Goal: Information Seeking & Learning: Learn about a topic

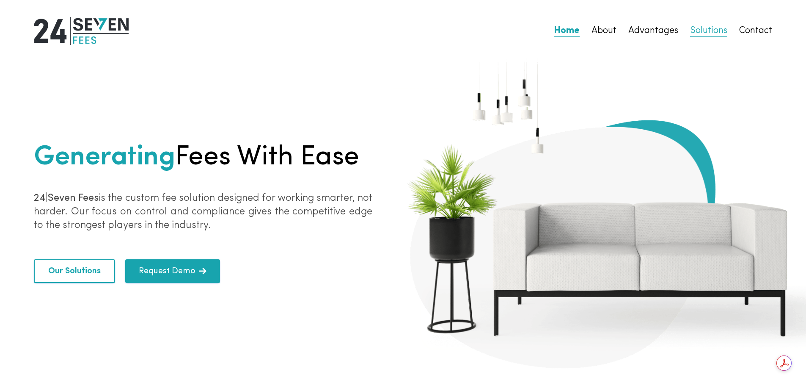
click at [719, 32] on link "Solutions" at bounding box center [708, 31] width 37 height 12
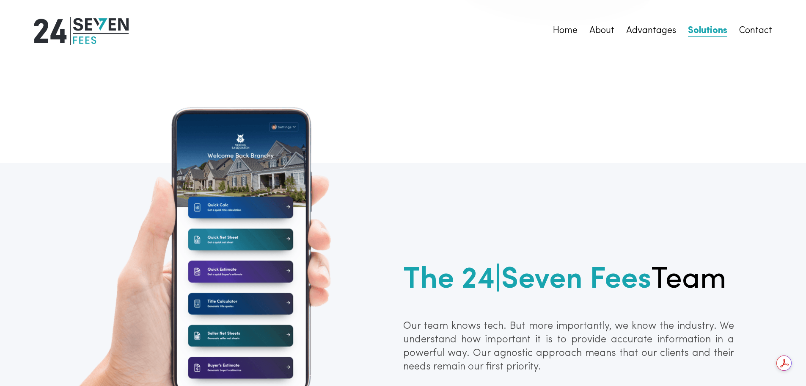
scroll to position [358, 0]
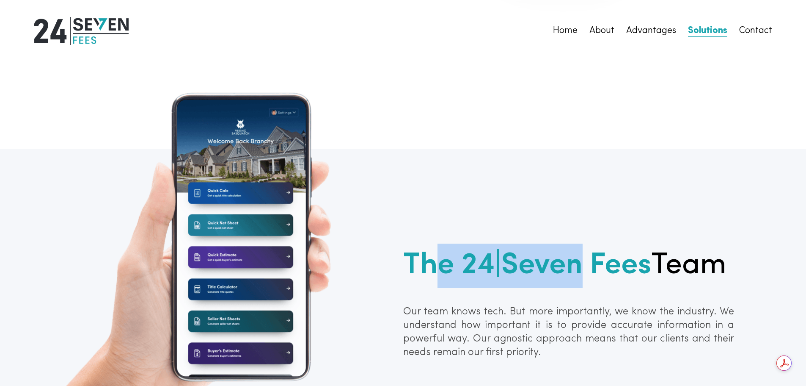
drag, startPoint x: 441, startPoint y: 285, endPoint x: 589, endPoint y: 272, distance: 147.9
click at [578, 273] on b "The 24|Seven Fees" at bounding box center [527, 266] width 248 height 30
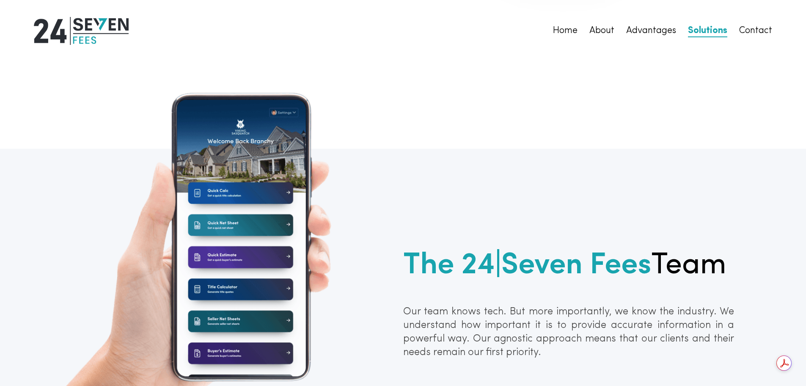
click at [631, 262] on b "The 24|Seven Fees" at bounding box center [527, 266] width 248 height 30
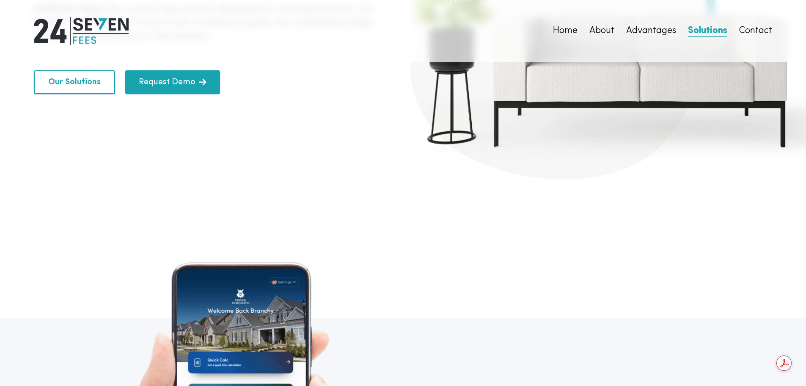
scroll to position [0, 0]
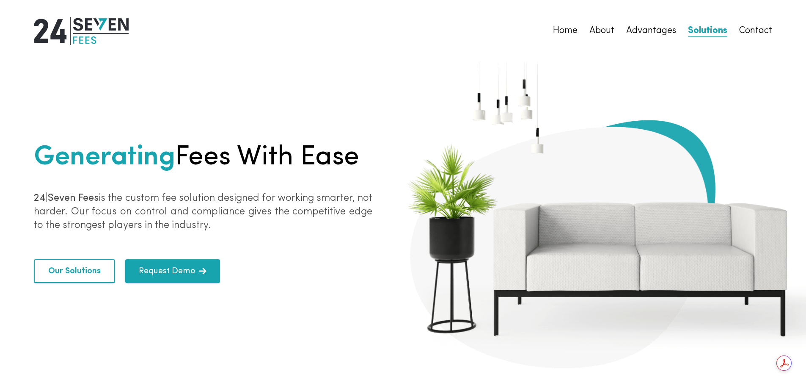
click at [65, 272] on button "Our Solutions" at bounding box center [74, 271] width 81 height 24
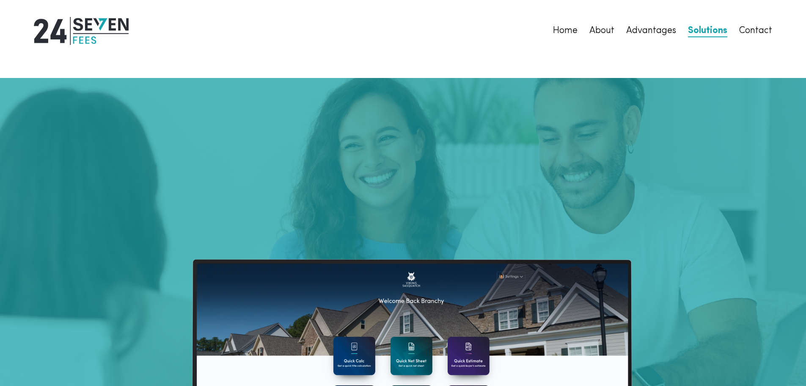
scroll to position [1743, 0]
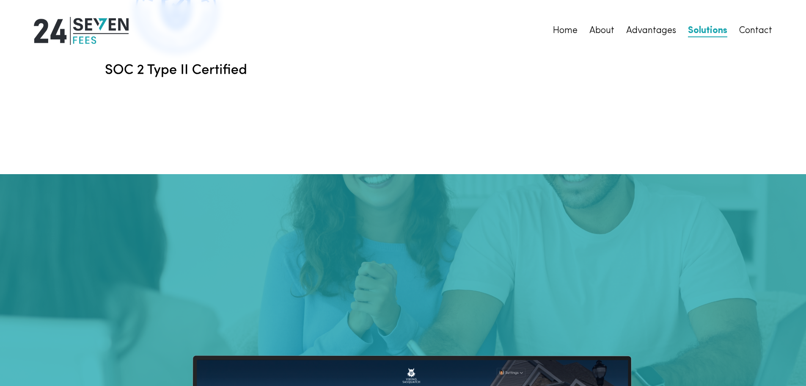
click at [83, 24] on img at bounding box center [81, 31] width 95 height 28
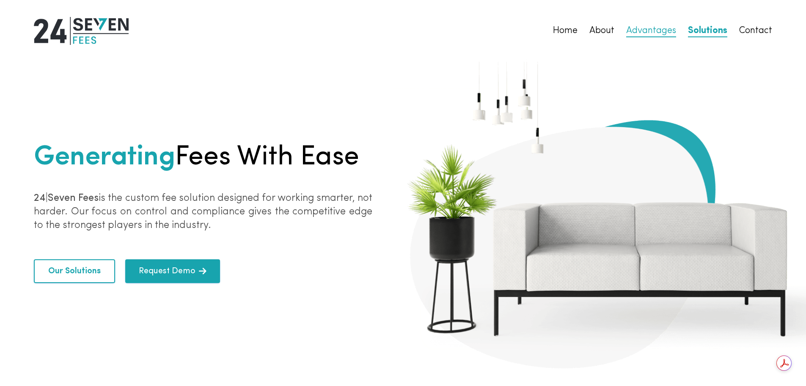
click at [666, 31] on link "Advantages" at bounding box center [651, 31] width 50 height 12
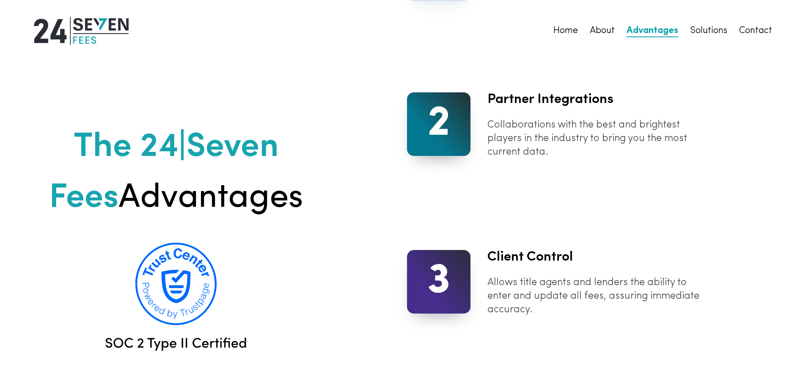
scroll to position [1024, 0]
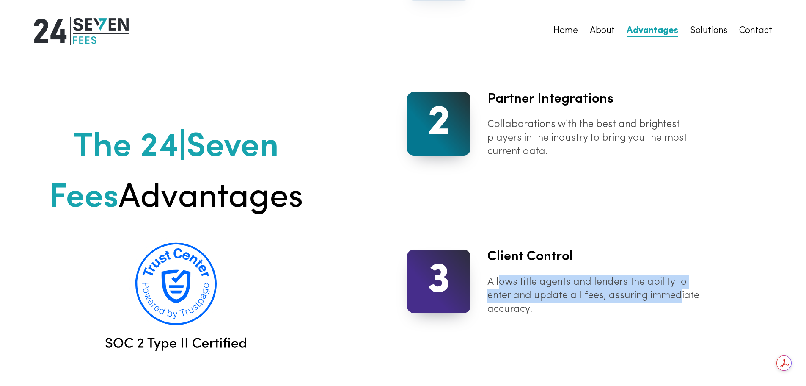
drag, startPoint x: 498, startPoint y: 282, endPoint x: 680, endPoint y: 301, distance: 182.9
click at [680, 301] on p "Allows title agents and lenders the ability to enter and update all fees, assur…" at bounding box center [600, 295] width 224 height 41
click at [634, 294] on p "Allows title agents and lenders the ability to enter and update all fees, assur…" at bounding box center [600, 295] width 224 height 41
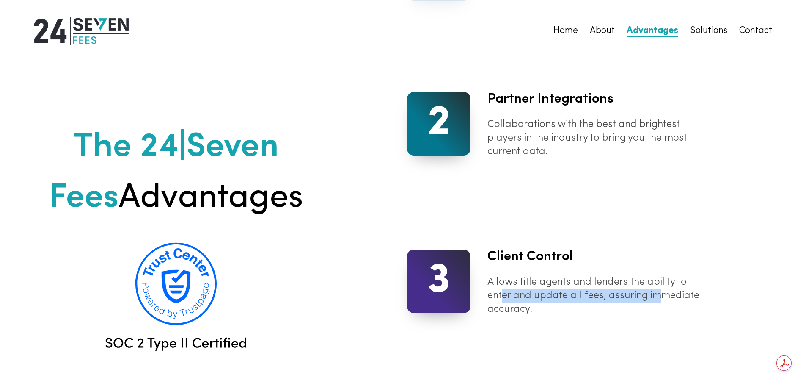
drag, startPoint x: 580, startPoint y: 295, endPoint x: 676, endPoint y: 287, distance: 96.4
click at [666, 288] on p "Allows title agents and lenders the ability to enter and update all fees, assur…" at bounding box center [600, 295] width 224 height 41
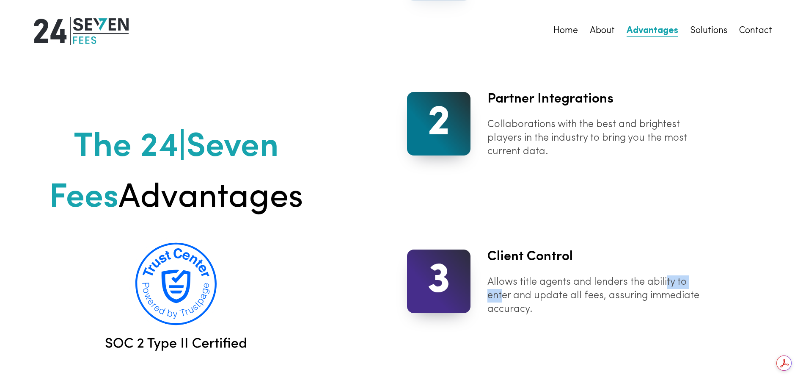
click at [676, 287] on p "Allows title agents and lenders the ability to enter and update all fees, assur…" at bounding box center [600, 295] width 224 height 41
drag, startPoint x: 681, startPoint y: 295, endPoint x: 708, endPoint y: 309, distance: 30.3
click at [711, 306] on p "Allows title agents and lenders the ability to enter and update all fees, assur…" at bounding box center [600, 295] width 224 height 41
click at [674, 315] on p "Allows title agents and lenders the ability to enter and update all fees, assur…" at bounding box center [600, 295] width 224 height 41
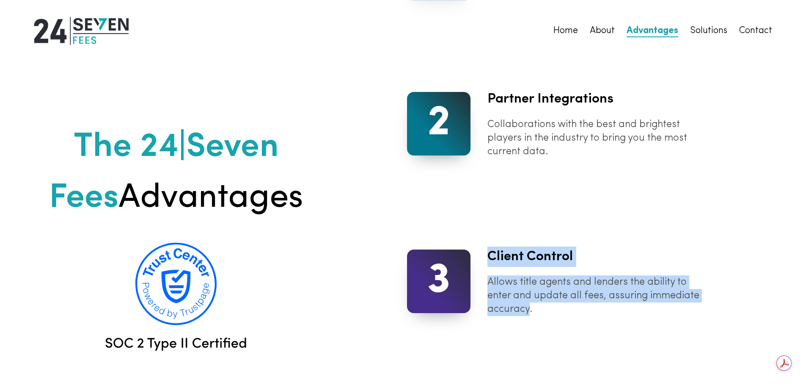
drag, startPoint x: 529, startPoint y: 310, endPoint x: 488, endPoint y: 256, distance: 67.6
click at [486, 256] on div "Client Control Allows title agents and lenders the ability to enter and update …" at bounding box center [591, 280] width 241 height 69
click at [530, 257] on h2 "Client Control" at bounding box center [600, 256] width 224 height 20
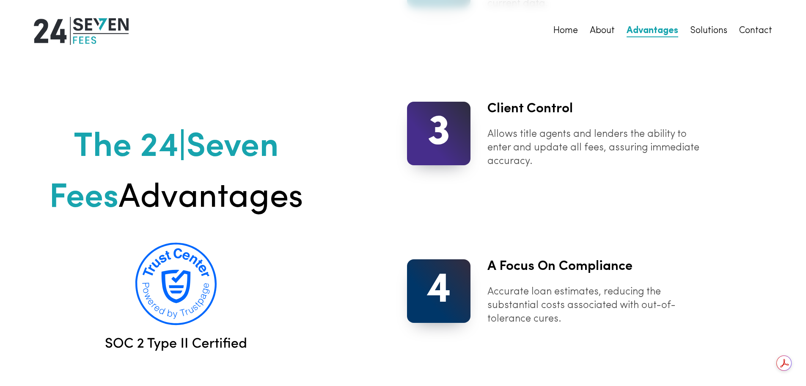
scroll to position [1235, 0]
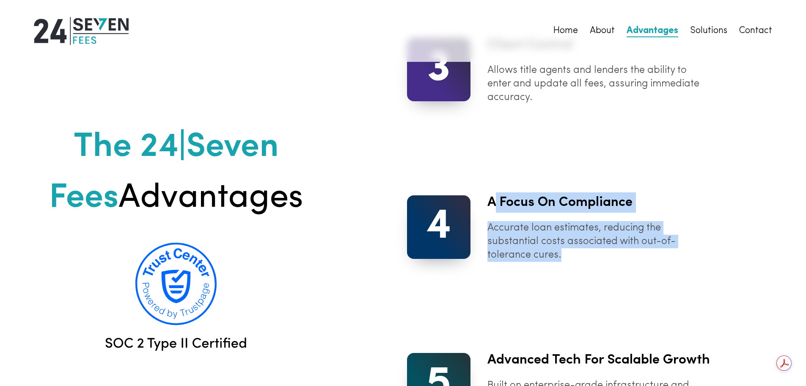
drag, startPoint x: 493, startPoint y: 207, endPoint x: 663, endPoint y: 260, distance: 177.8
click at [663, 260] on div "A Focus on Compliance Accurate loan estimates, reducing the substantial costs a…" at bounding box center [591, 226] width 241 height 69
click at [655, 267] on div "1 A Singular Solution for All A nationwide, 50-state platform structured to han…" at bounding box center [606, 182] width 399 height 913
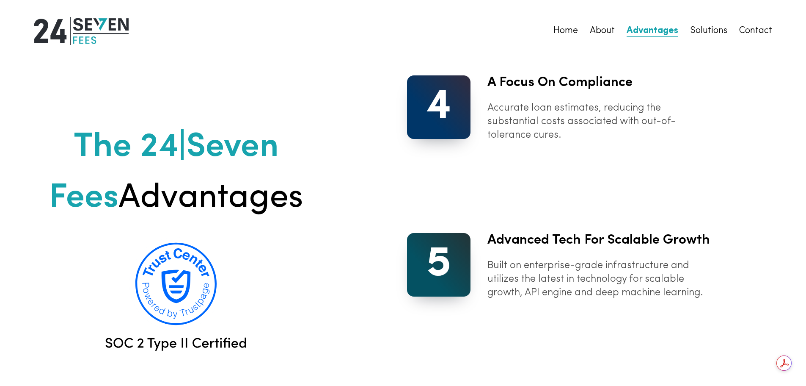
scroll to position [1362, 0]
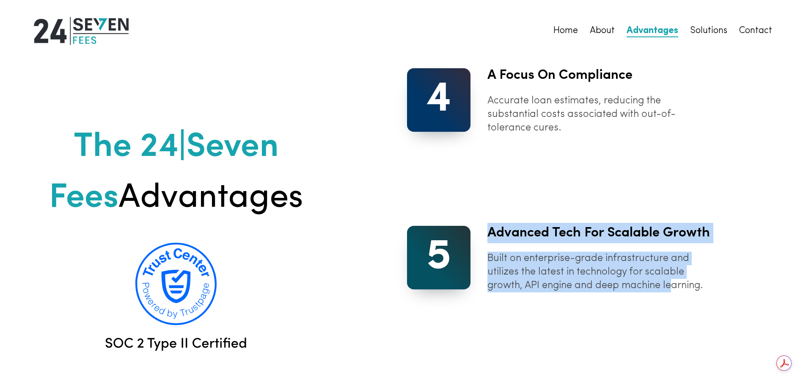
drag, startPoint x: 618, startPoint y: 247, endPoint x: 672, endPoint y: 301, distance: 76.6
click at [678, 292] on div "Advanced Tech for Scalable Growth Built on enterprise-grade infrastructure and …" at bounding box center [591, 257] width 241 height 69
click at [666, 292] on p "Built on enterprise-grade infrastructure and utilizes the latest in technology …" at bounding box center [600, 271] width 224 height 41
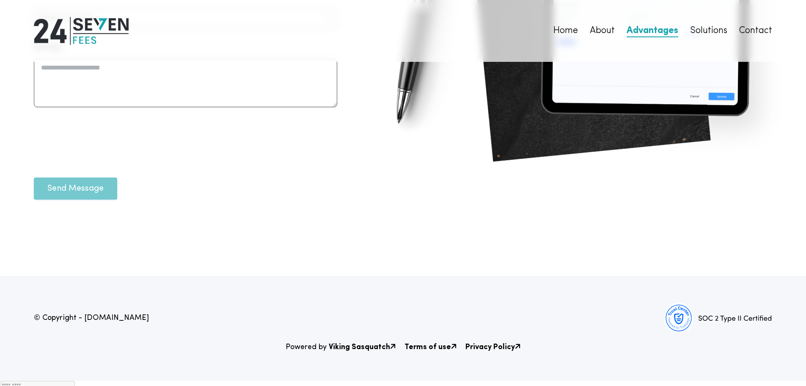
scroll to position [3309, 0]
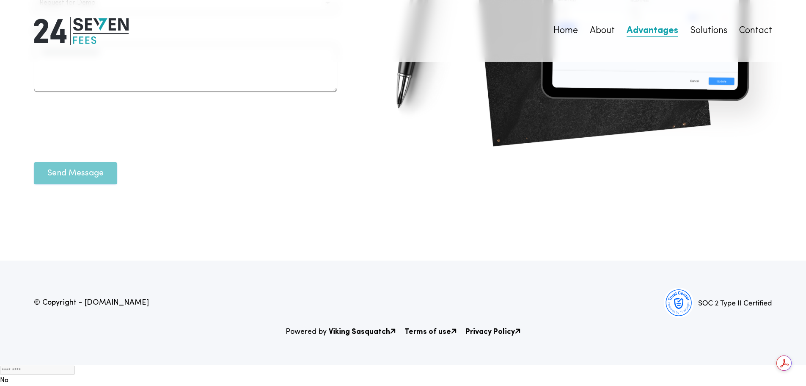
click at [357, 336] on b "Viking Sasquatch" at bounding box center [362, 332] width 67 height 8
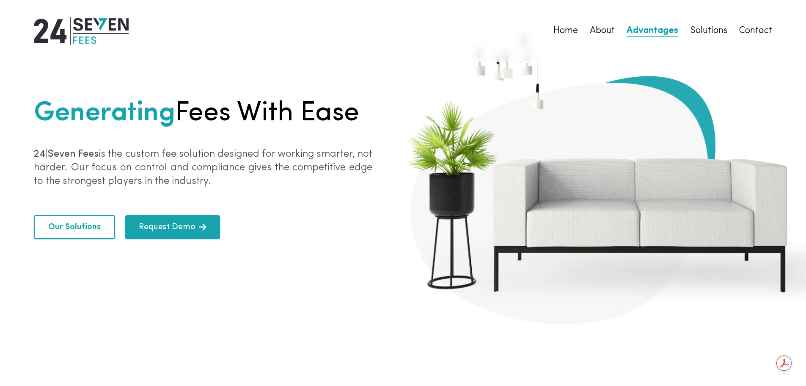
scroll to position [0, 0]
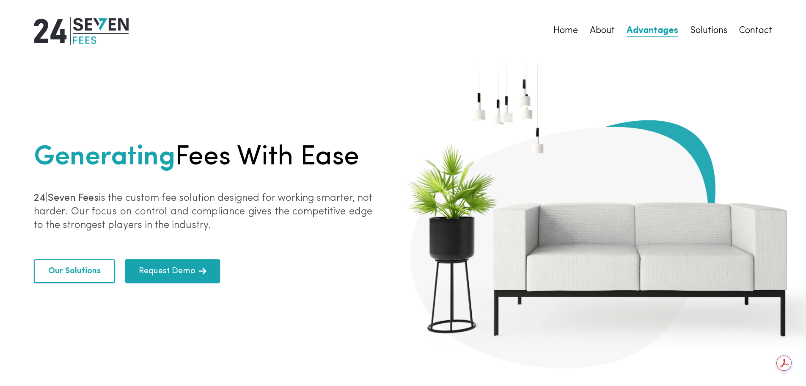
drag, startPoint x: 51, startPoint y: 160, endPoint x: 376, endPoint y: 158, distance: 325.4
click at [376, 158] on div "Generating Fees with ease 24|Seven Fees is the custom fee solution designed for…" at bounding box center [403, 190] width 806 height 380
click at [377, 158] on div "Generating Fees with ease 24|Seven Fees is the custom fee solution designed for…" at bounding box center [403, 190] width 806 height 380
click at [645, 31] on link "Contact" at bounding box center [755, 31] width 33 height 12
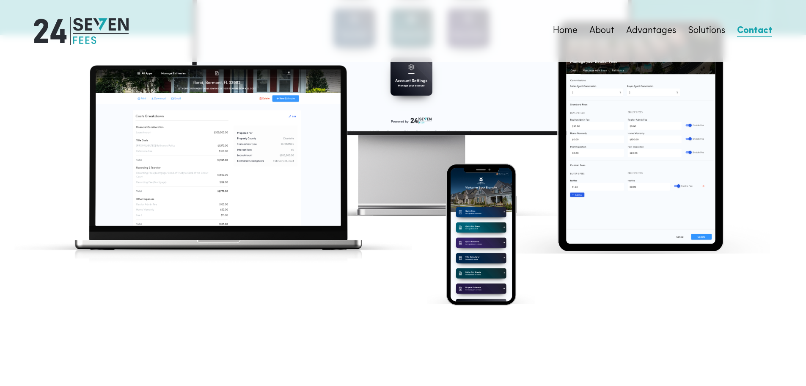
scroll to position [2124, 0]
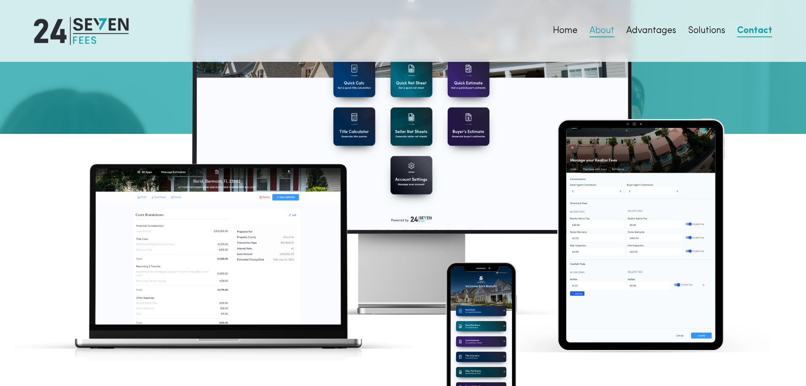
click at [594, 28] on link "About" at bounding box center [602, 31] width 25 height 12
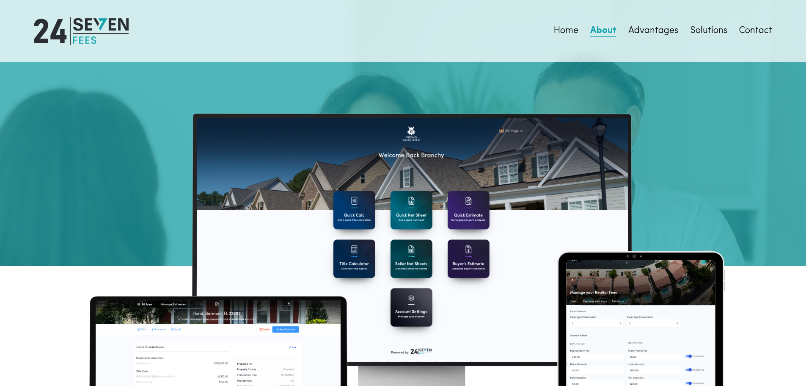
scroll to position [1912, 0]
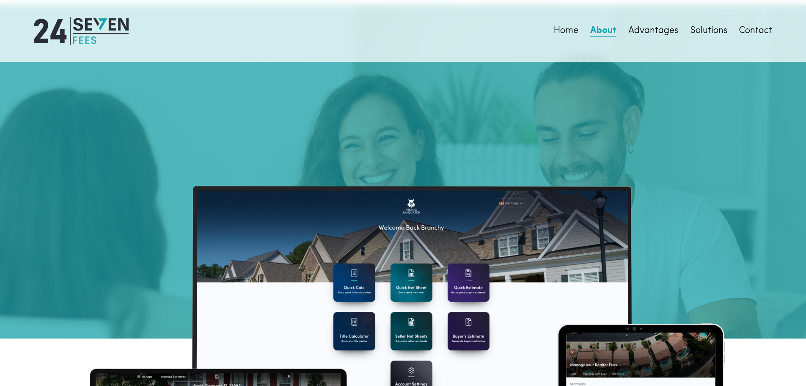
click at [645, 39] on div "Home About Advantages Solutions Contact" at bounding box center [663, 31] width 219 height 28
click at [645, 30] on link "Advantages" at bounding box center [653, 31] width 50 height 12
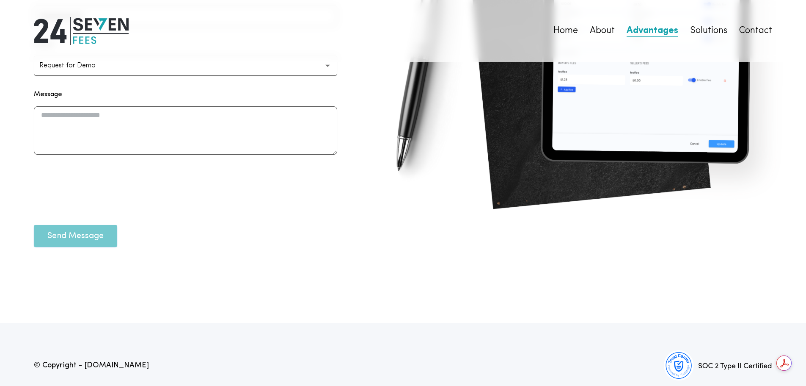
scroll to position [3309, 0]
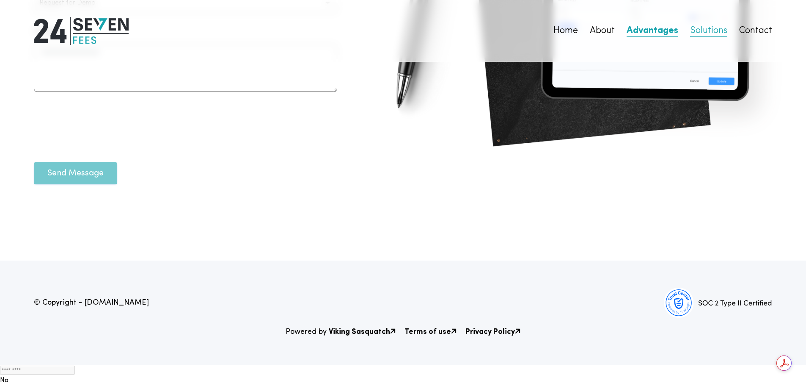
click at [645, 30] on link "Solutions" at bounding box center [708, 31] width 37 height 12
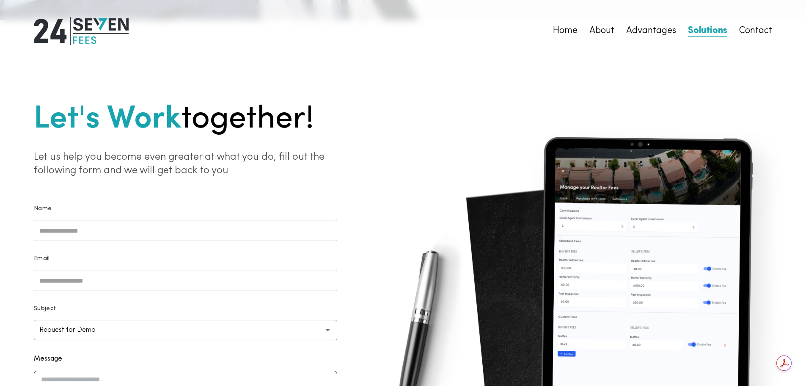
scroll to position [3309, 0]
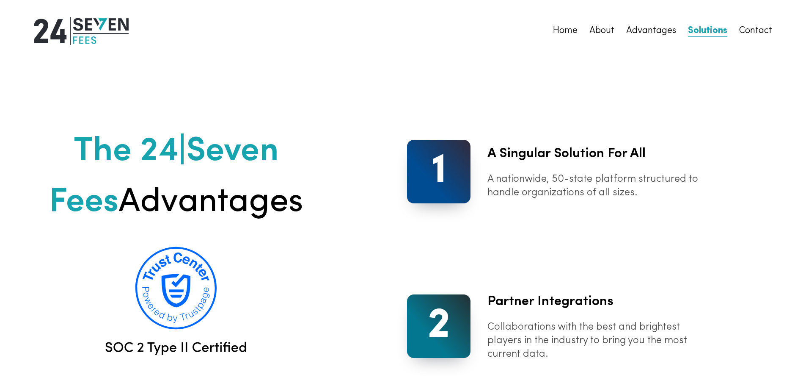
scroll to position [812, 0]
